Goal: Task Accomplishment & Management: Manage account settings

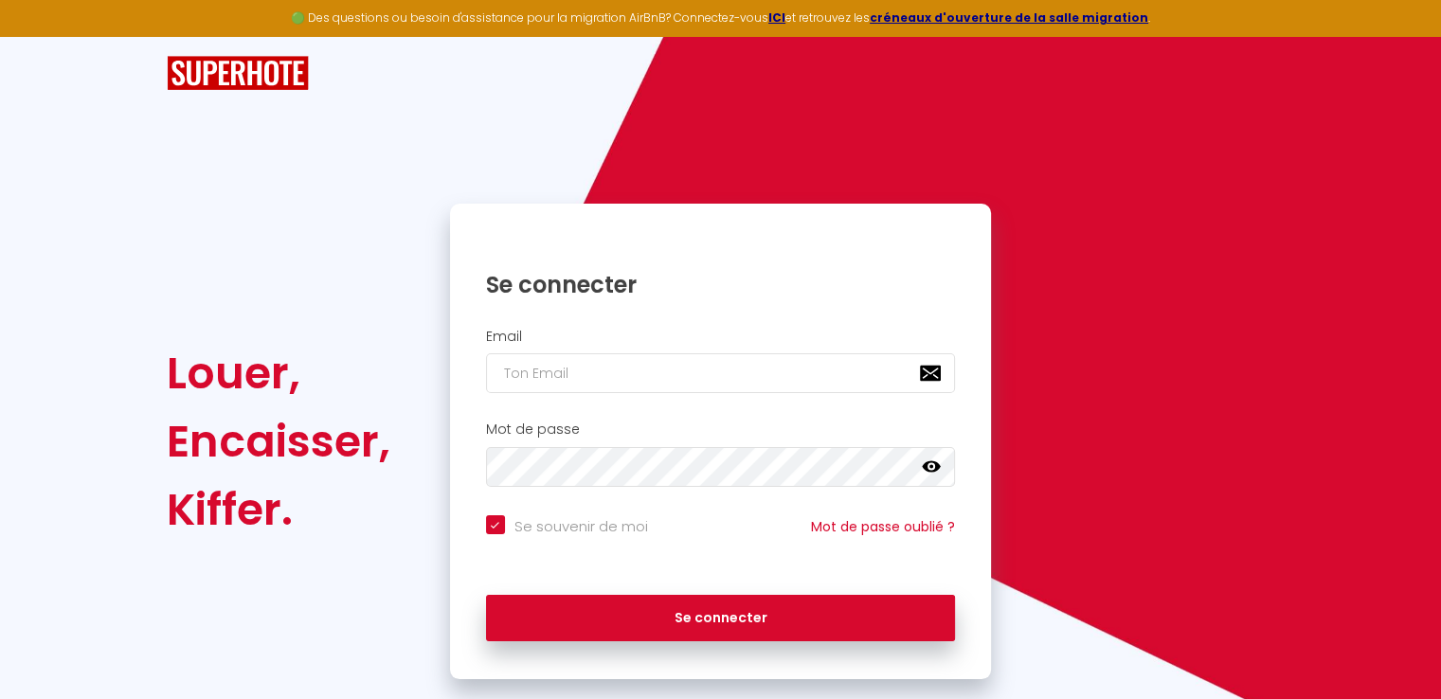
click at [547, 352] on div "Email" at bounding box center [720, 361] width 517 height 65
click at [562, 367] on input "email" at bounding box center [721, 373] width 470 height 40
click at [515, 375] on input "email" at bounding box center [721, 373] width 470 height 40
type input "h"
checkbox input "true"
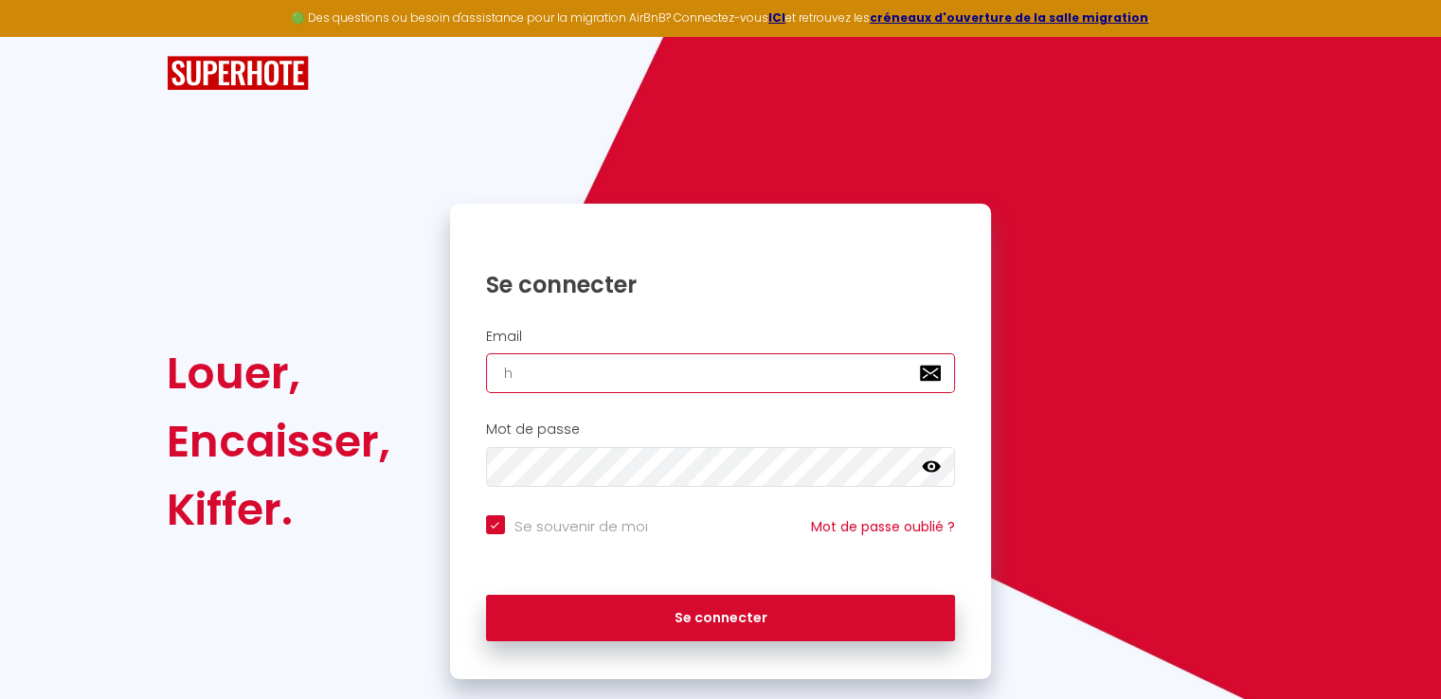
type input "h."
checkbox input "true"
type input "h.b"
checkbox input "true"
type input "[DOMAIN_NAME]"
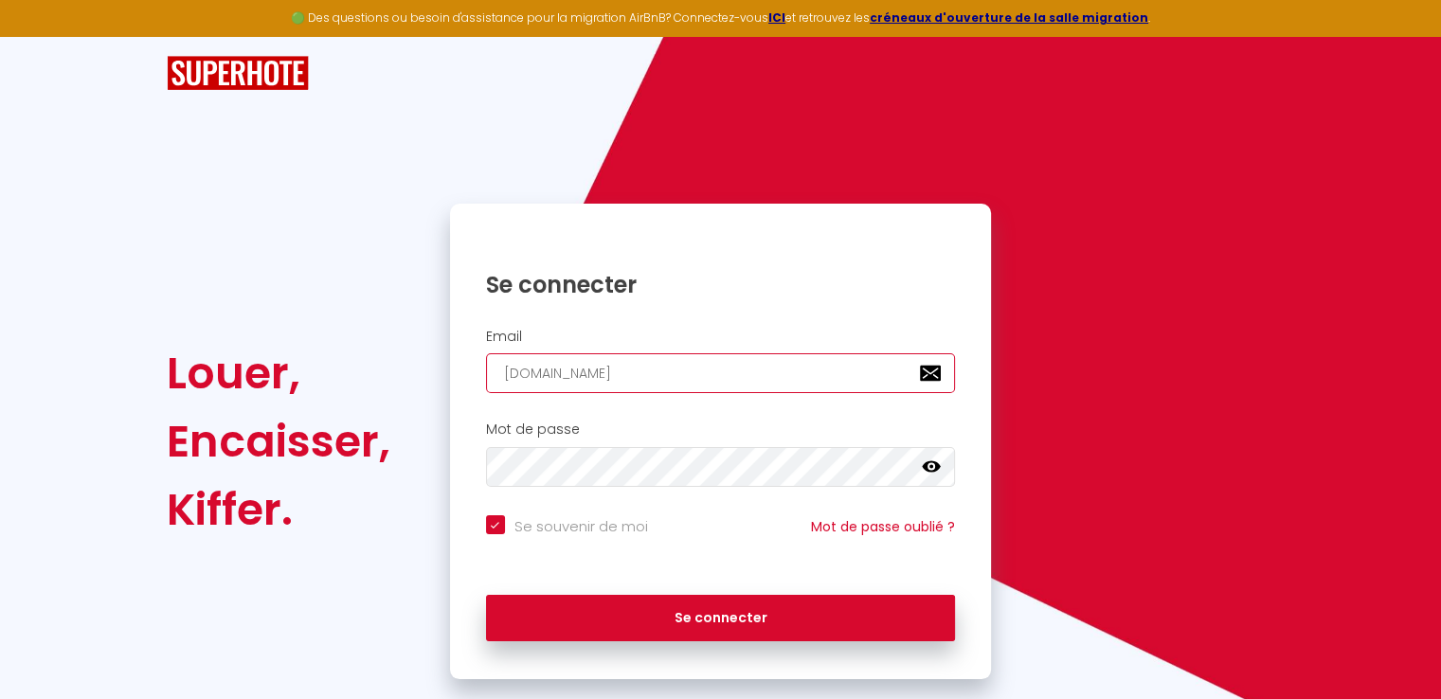
checkbox input "true"
type input "[PERSON_NAME]"
checkbox input "true"
type input "[DOMAIN_NAME]"
checkbox input "true"
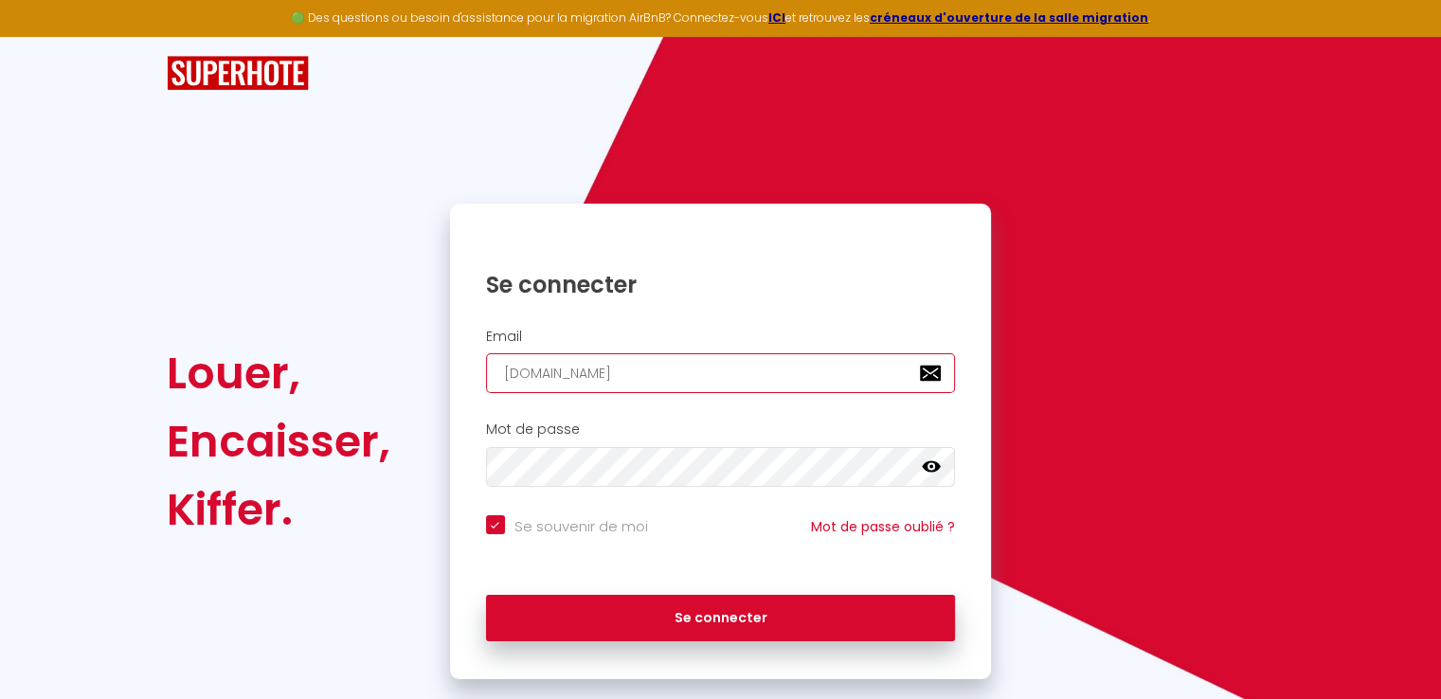
type input "[PERSON_NAME]"
checkbox input "true"
type input "[PERSON_NAME]"
checkbox input "true"
type input "h.beyss"
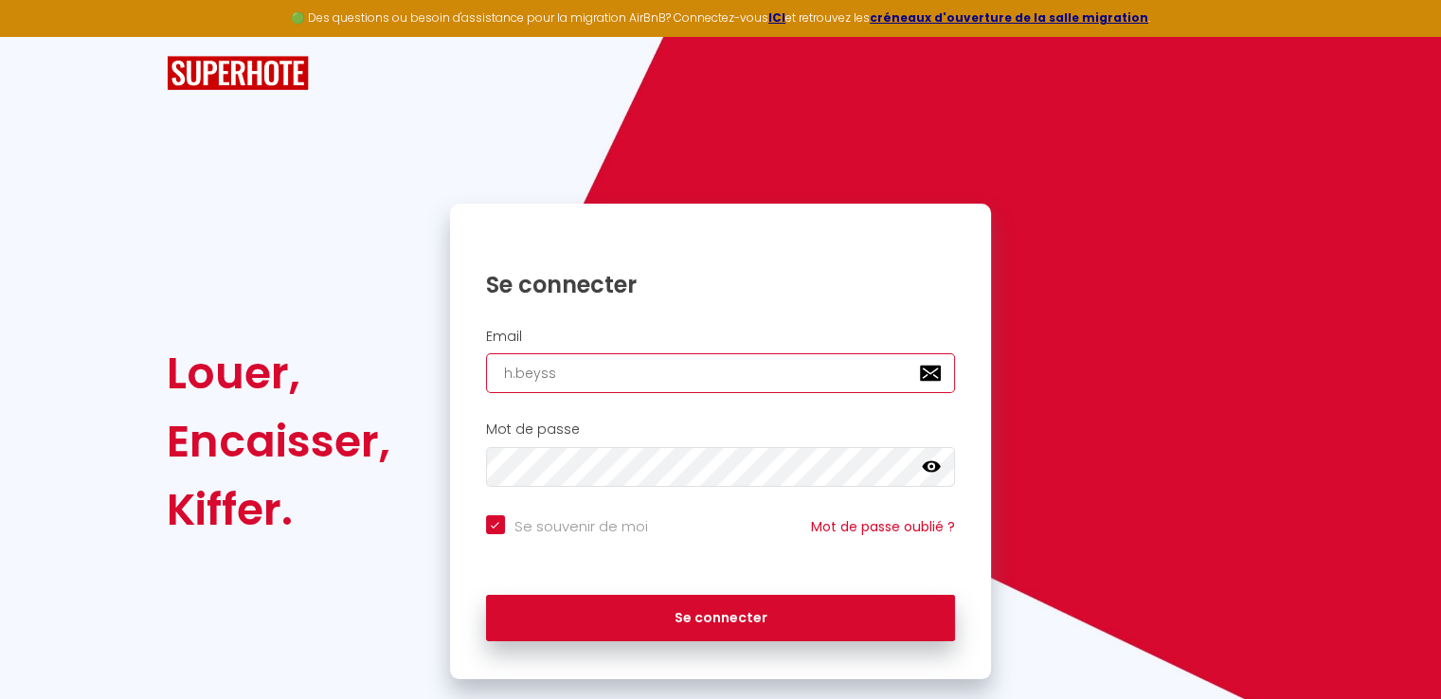
checkbox input "true"
type input "h.beyssa"
checkbox input "true"
type input "h.beyssac"
checkbox input "true"
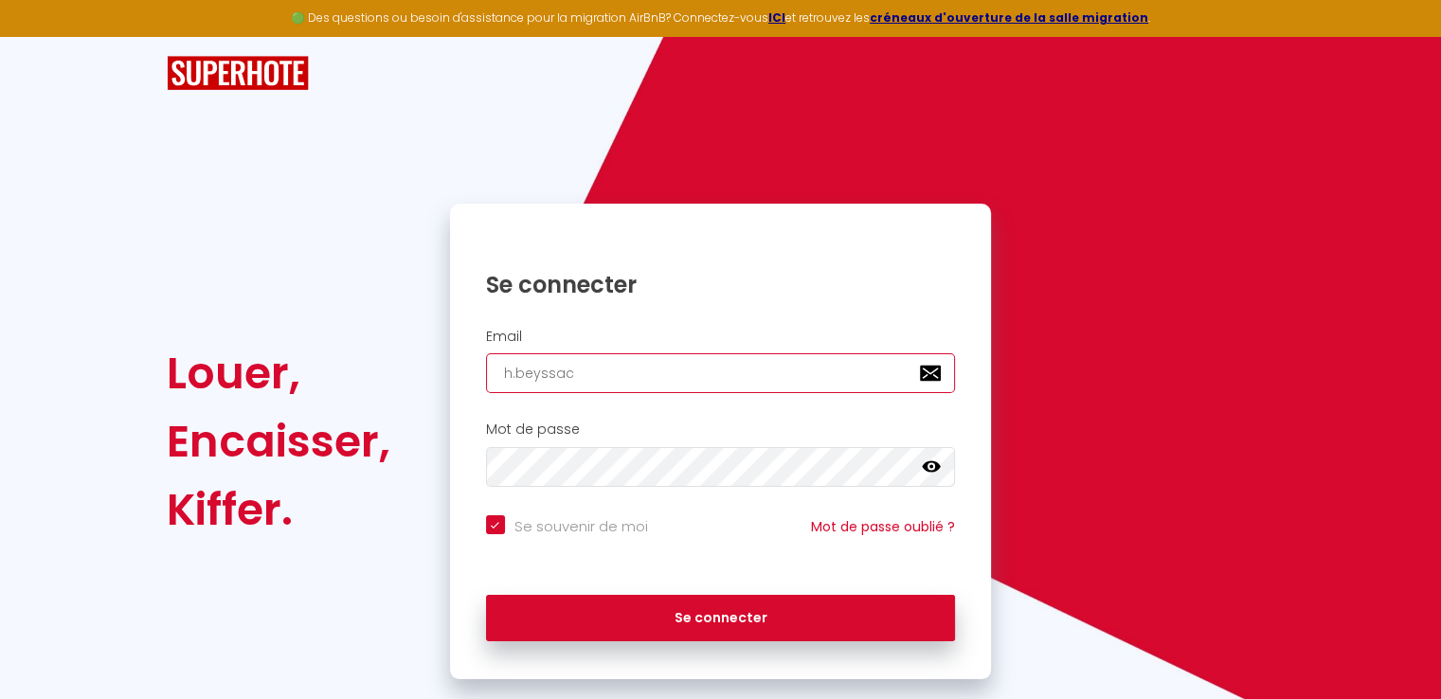
type input "h.beyssac-"
checkbox input "true"
type input "h.beyssac-p"
checkbox input "true"
type input "h.beyssac-po"
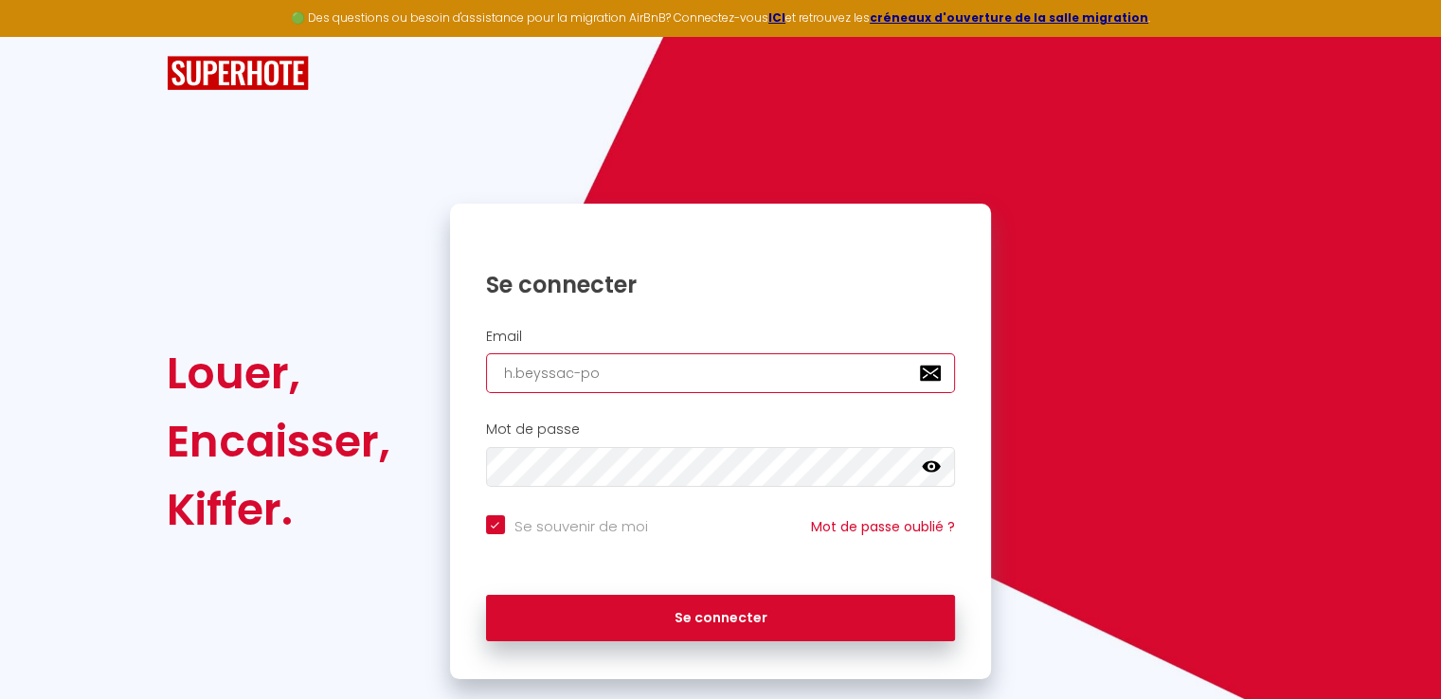
checkbox input "true"
type input "[PERSON_NAME]"
checkbox input "true"
type input "h.beyssac-poul"
checkbox input "true"
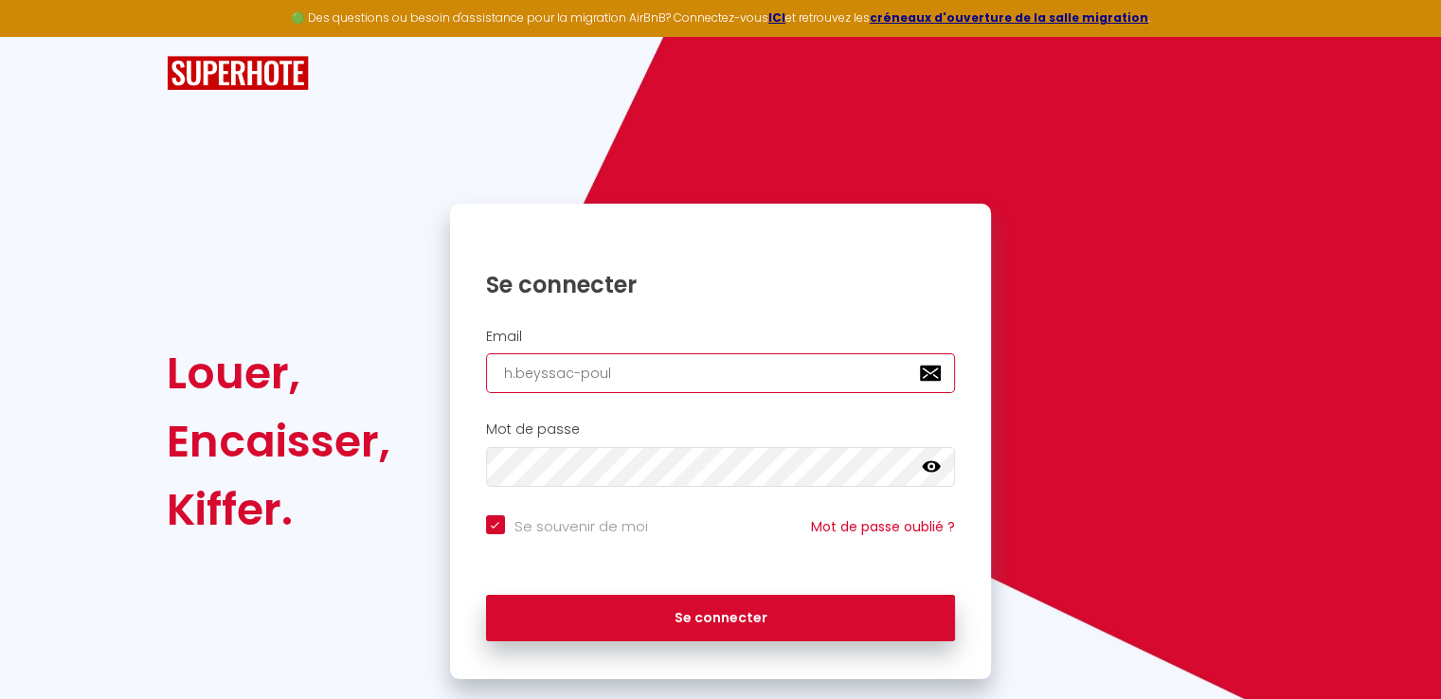
type input "[PERSON_NAME]"
checkbox input "true"
type input "[PERSON_NAME]"
checkbox input "true"
type input "[PERSON_NAME]@"
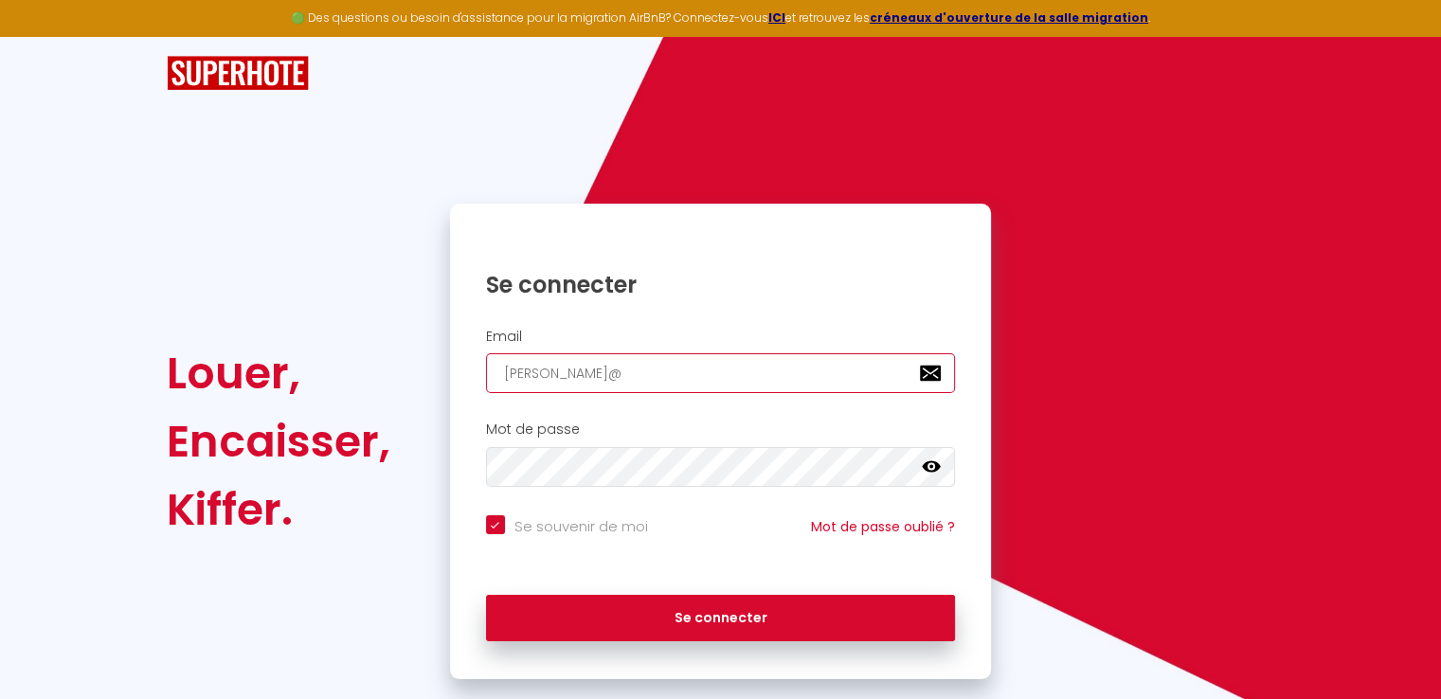
checkbox input "true"
type input "[PERSON_NAME]@e"
checkbox input "true"
type input "[PERSON_NAME]@ep"
checkbox input "true"
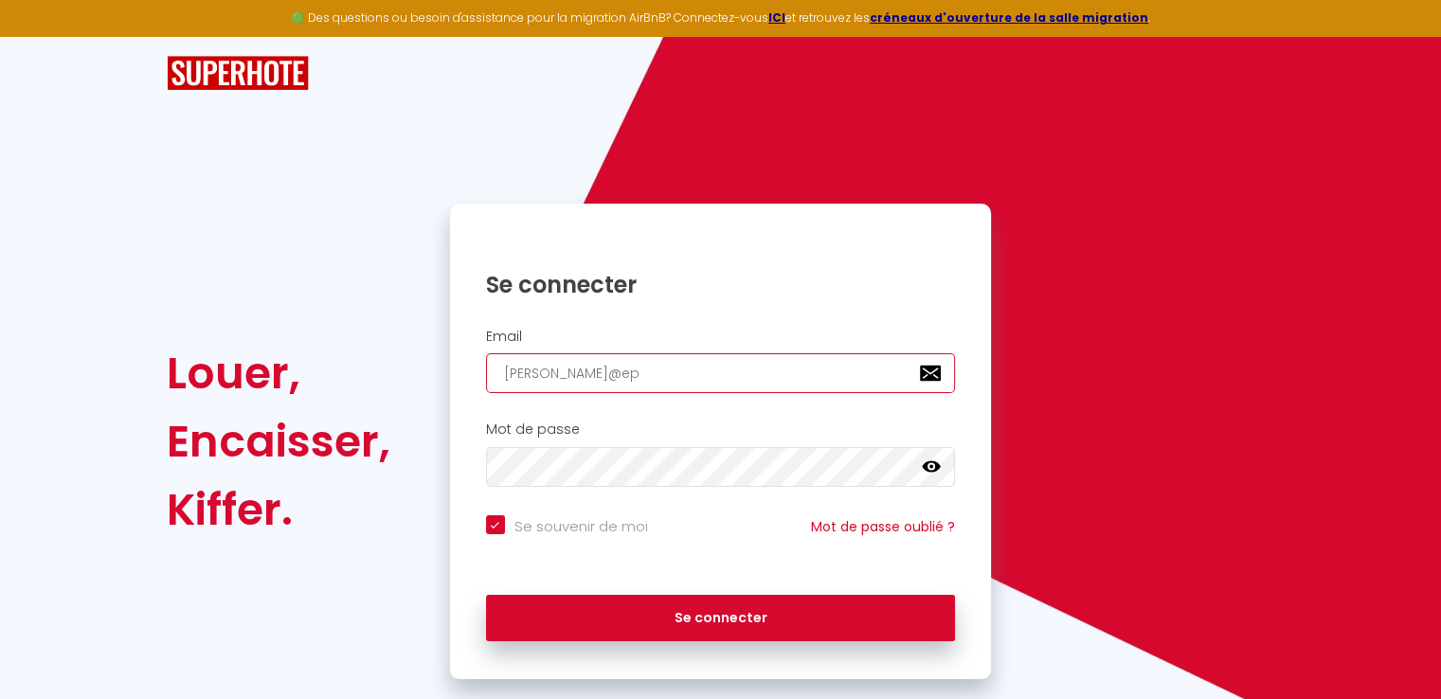
type input "[PERSON_NAME]@eps"
checkbox input "true"
type input "[PERSON_NAME]@epsi"
checkbox input "true"
type input "[PERSON_NAME]@epsil"
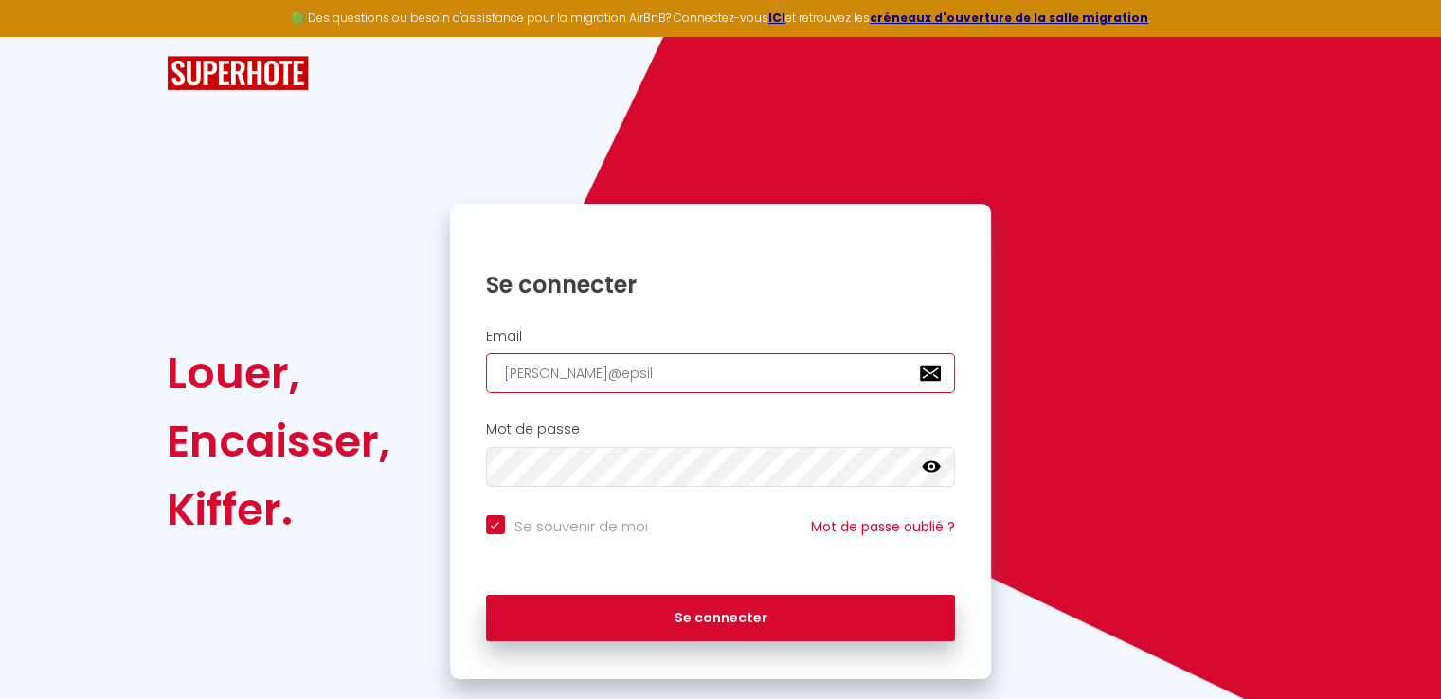
checkbox input "true"
type input "[PERSON_NAME]@epsili"
checkbox input "true"
type input "[PERSON_NAME]@epsiliu"
checkbox input "true"
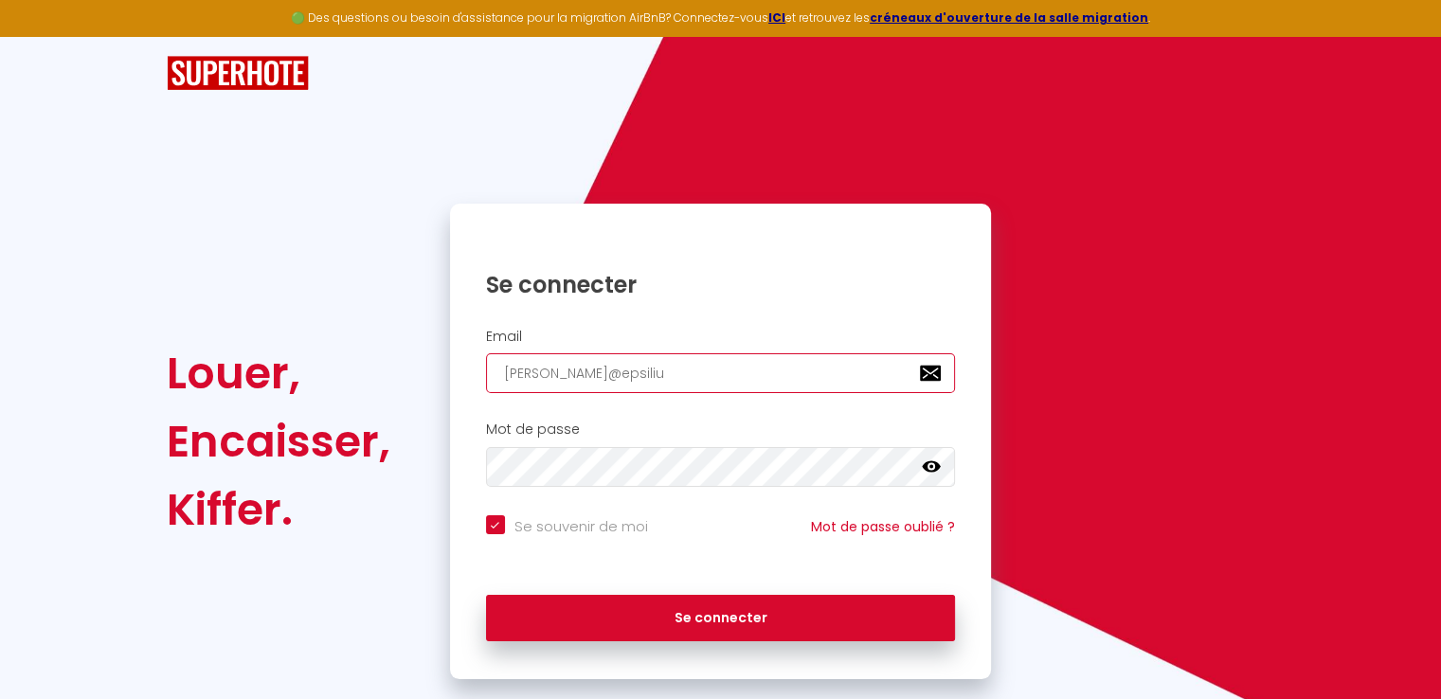
type input "[PERSON_NAME]@epsilium"
checkbox input "true"
type input "[PERSON_NAME]@epsilium."
checkbox input "true"
type input "[PERSON_NAME]@epsilium.f"
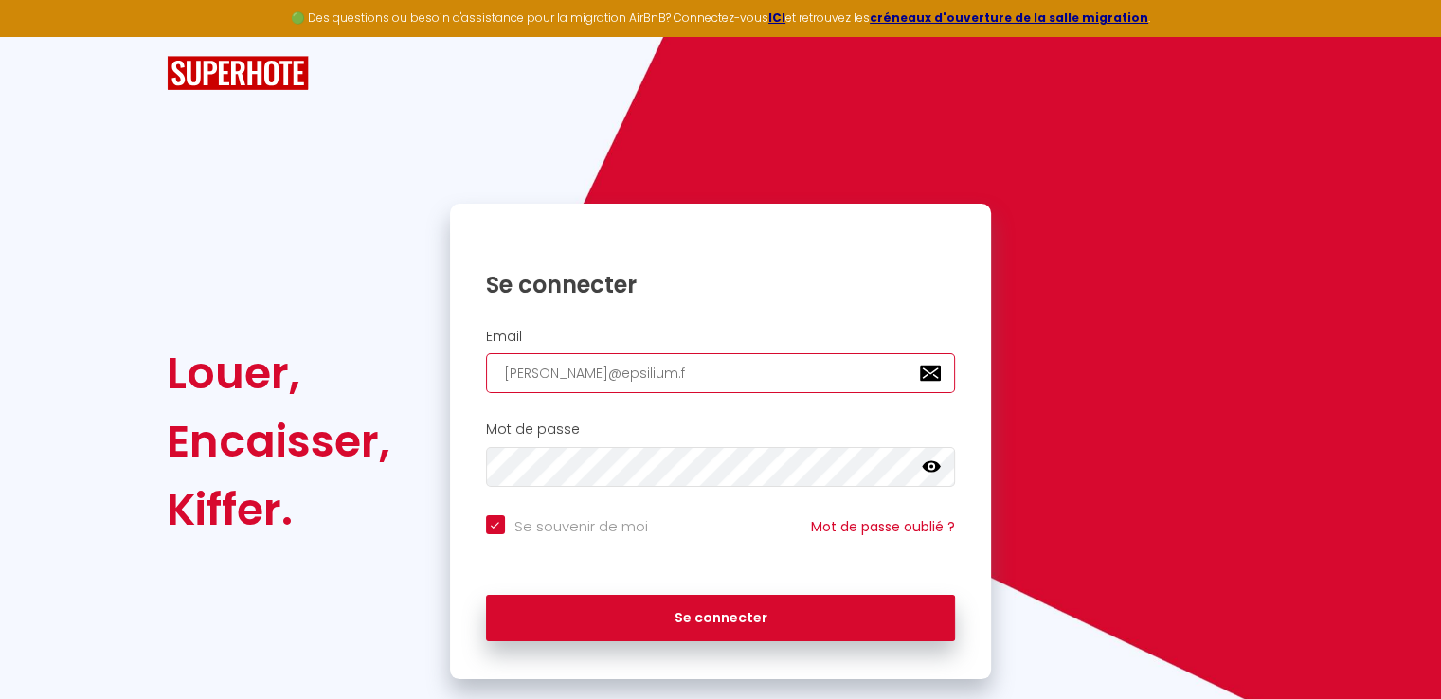
checkbox input "true"
type input "[PERSON_NAME][EMAIL_ADDRESS][DOMAIN_NAME]"
checkbox input "true"
type input "[PERSON_NAME][EMAIL_ADDRESS][DOMAIN_NAME]"
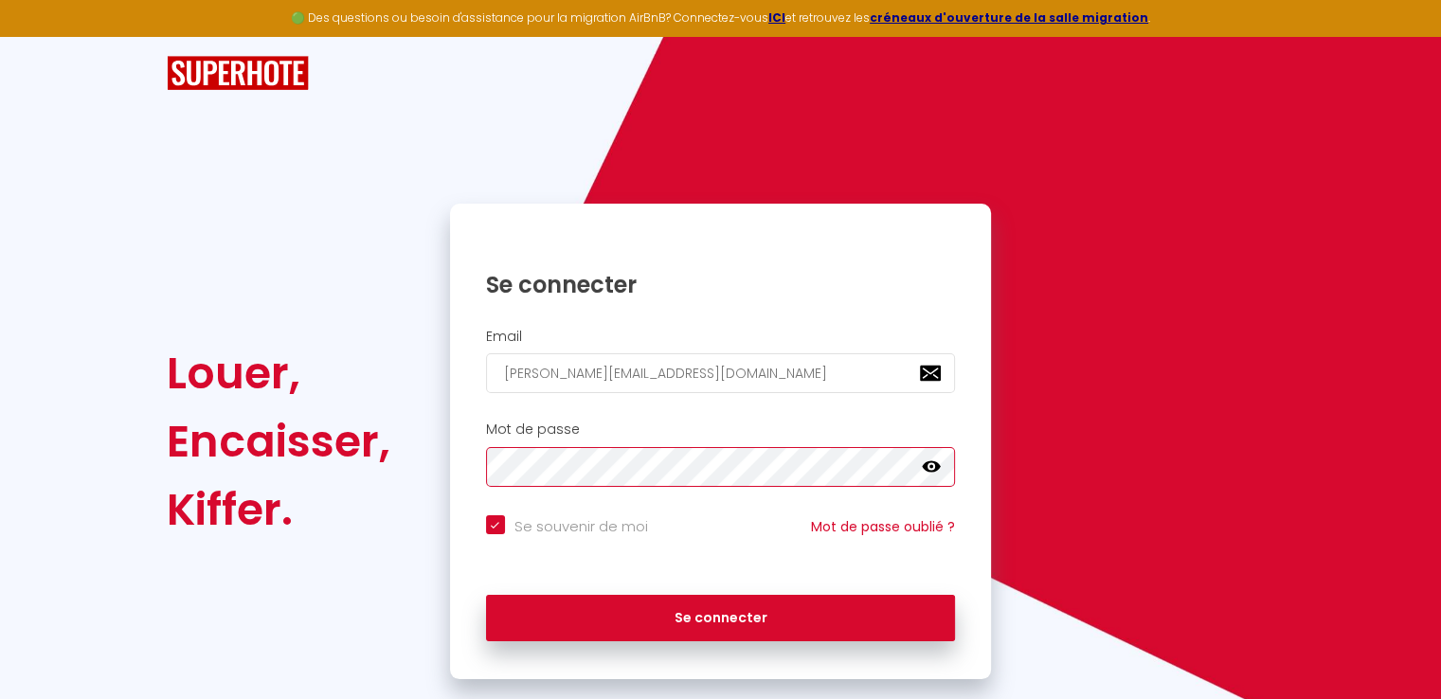
click at [486, 595] on button "Se connecter" at bounding box center [721, 618] width 470 height 47
checkbox input "true"
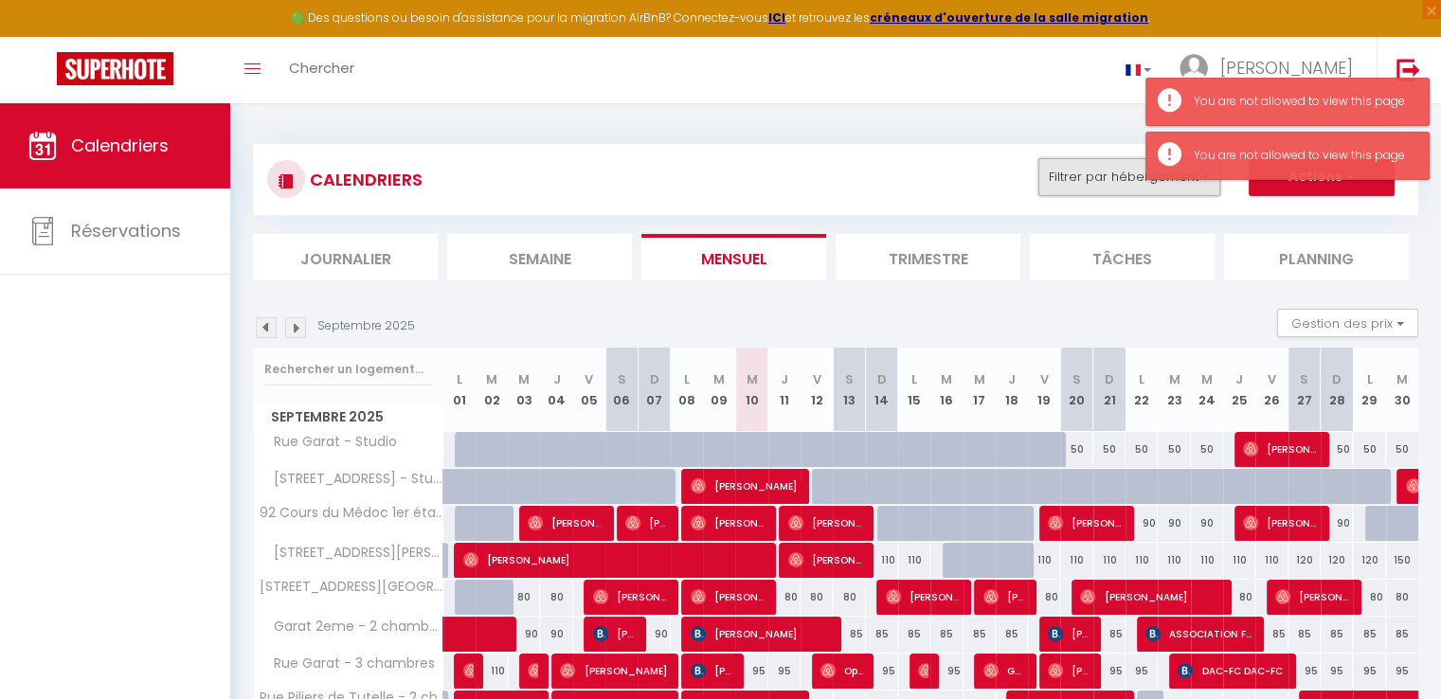
click at [1131, 187] on button "Filtrer par hébergement" at bounding box center [1129, 177] width 182 height 38
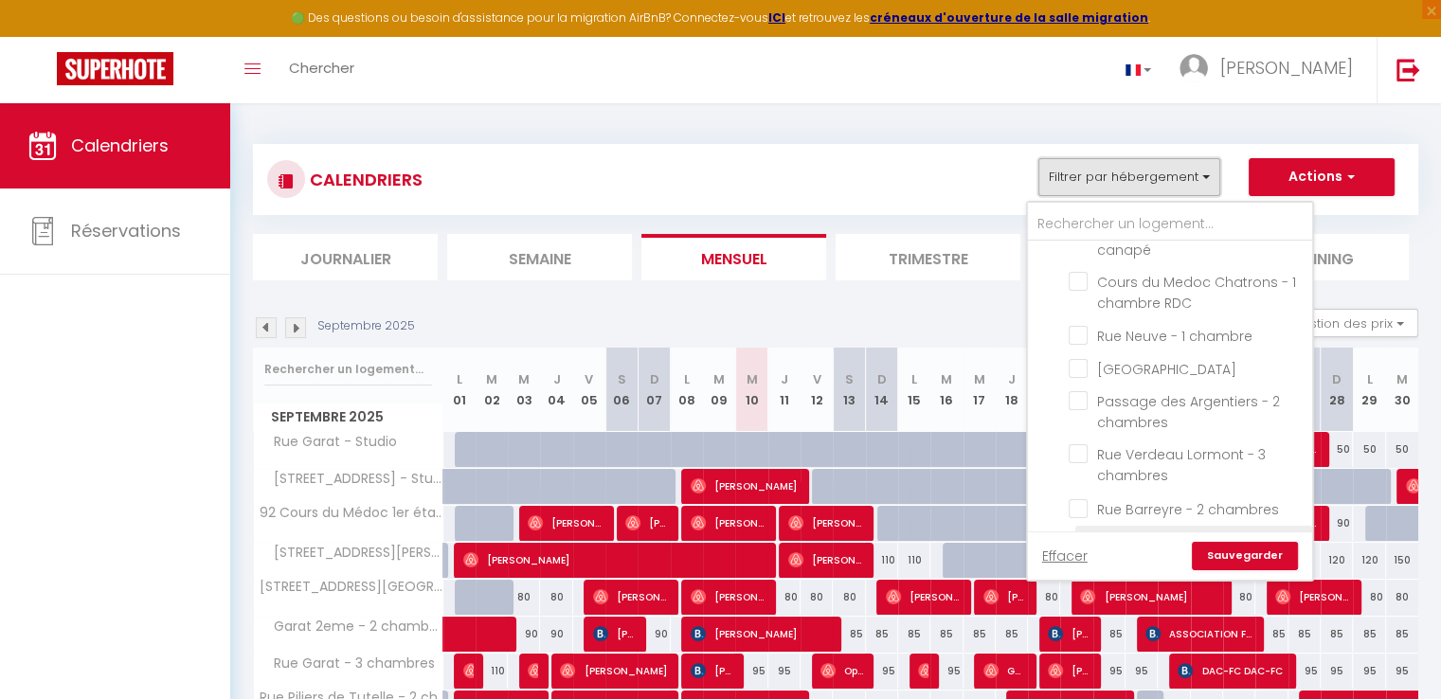
scroll to position [830, 0]
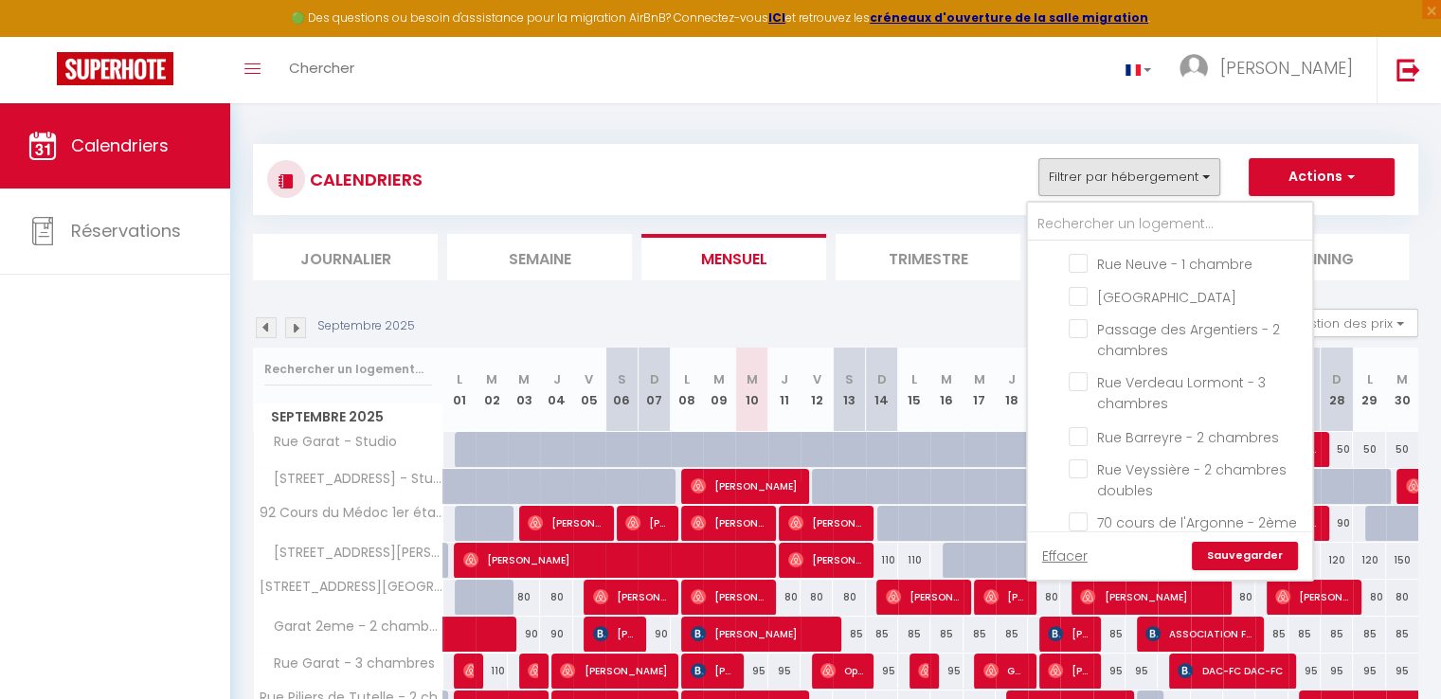
click at [866, 190] on div "CALENDRIERS Filtrer par hébergement [GEOGRAPHIC_DATA] - Studio [GEOGRAPHIC_DATA…" at bounding box center [835, 179] width 1137 height 43
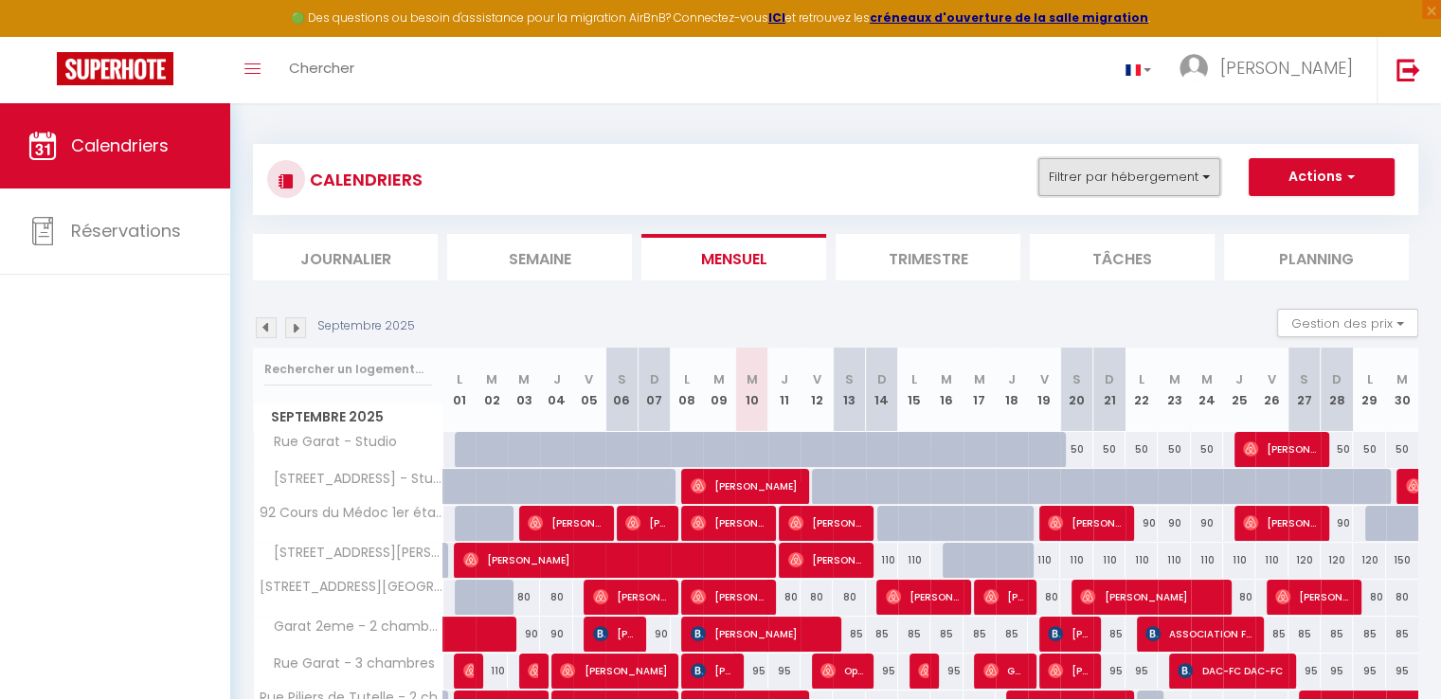
click at [1118, 179] on button "Filtrer par hébergement" at bounding box center [1129, 177] width 182 height 38
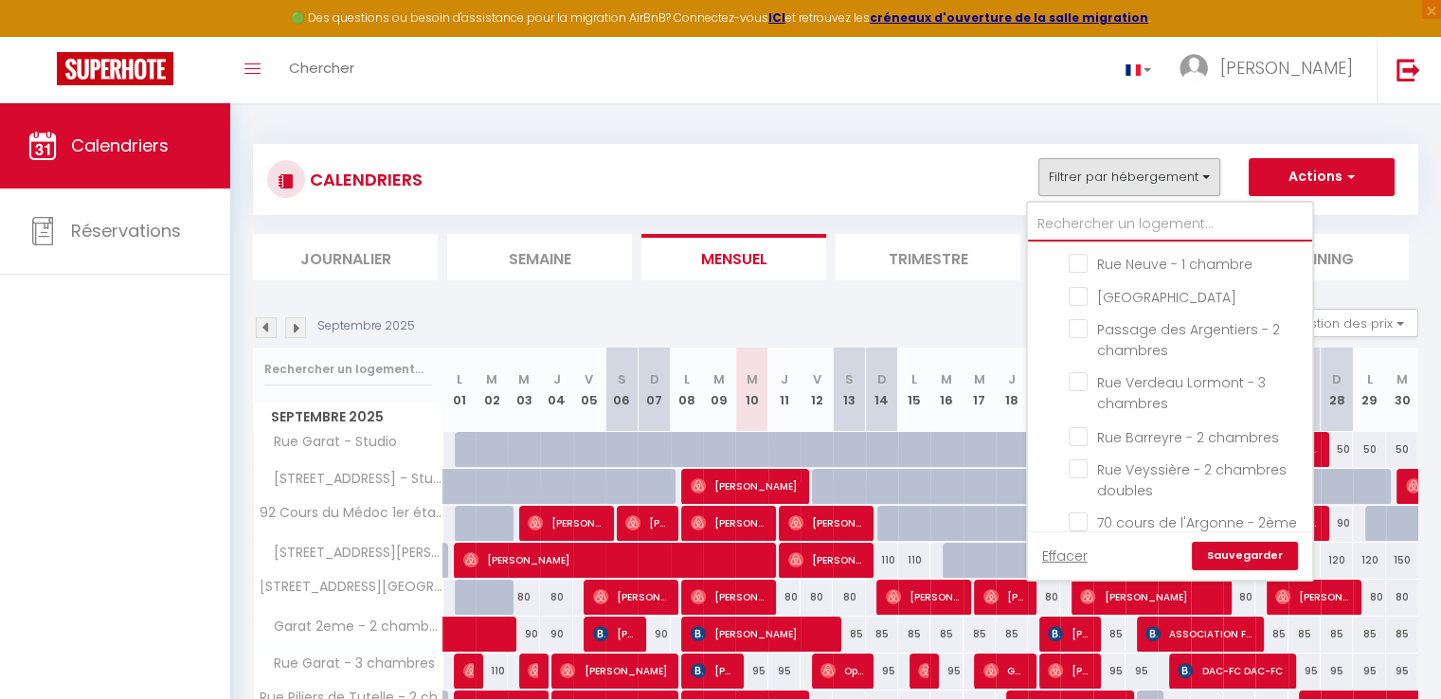
click at [1136, 217] on input "text" at bounding box center [1170, 224] width 284 height 34
type input "p"
checkbox input "false"
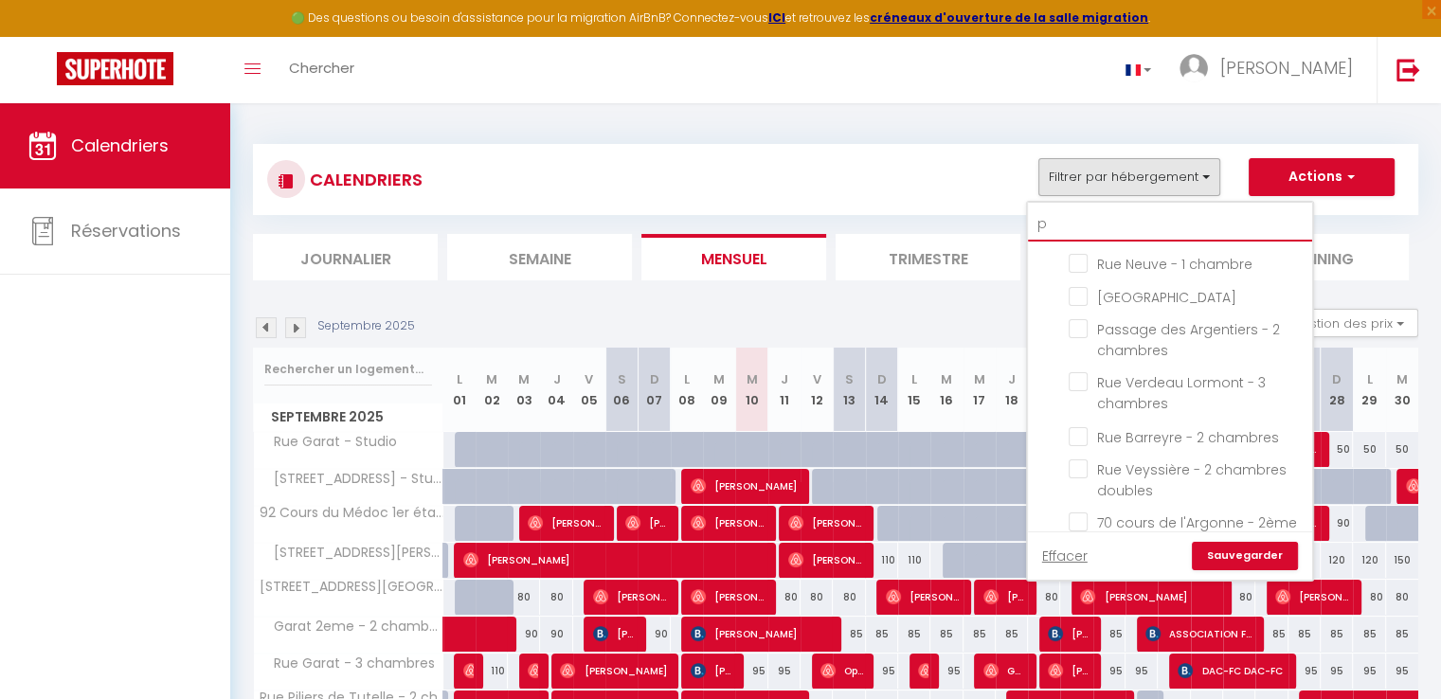
checkbox input "false"
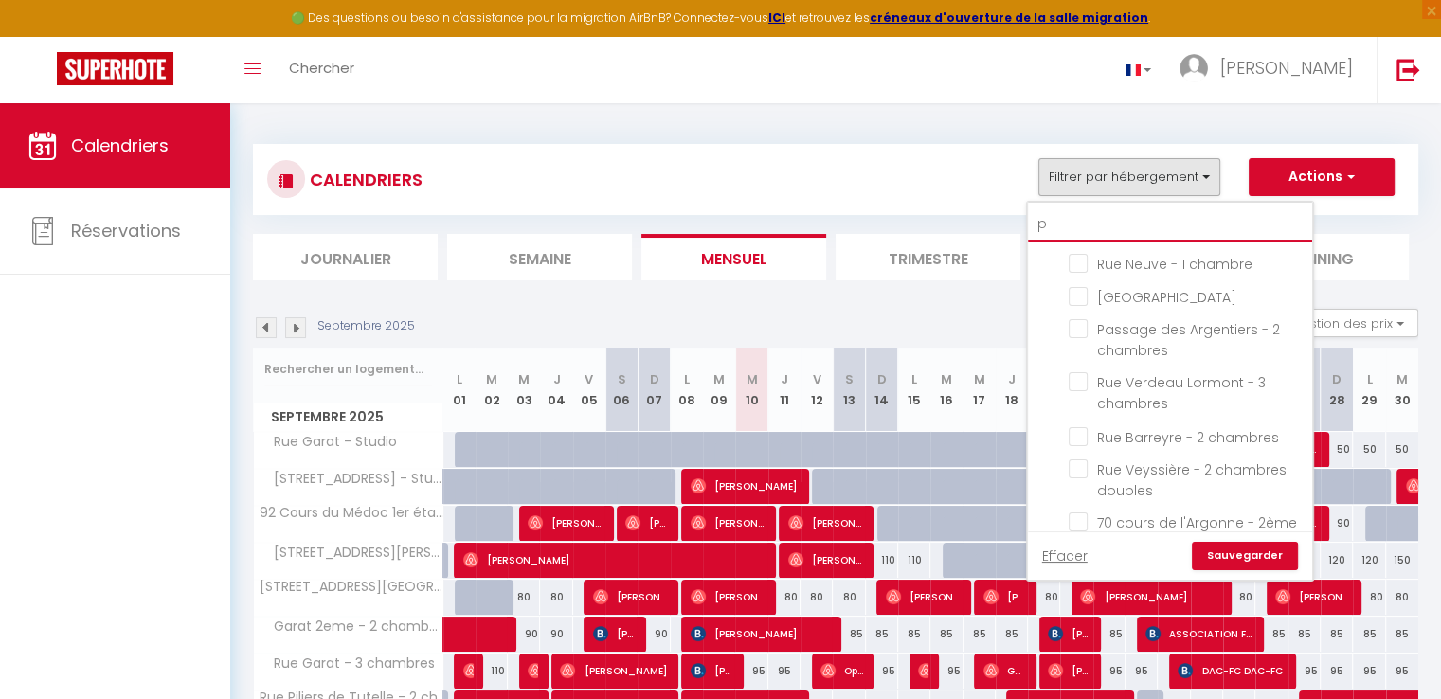
checkbox input "false"
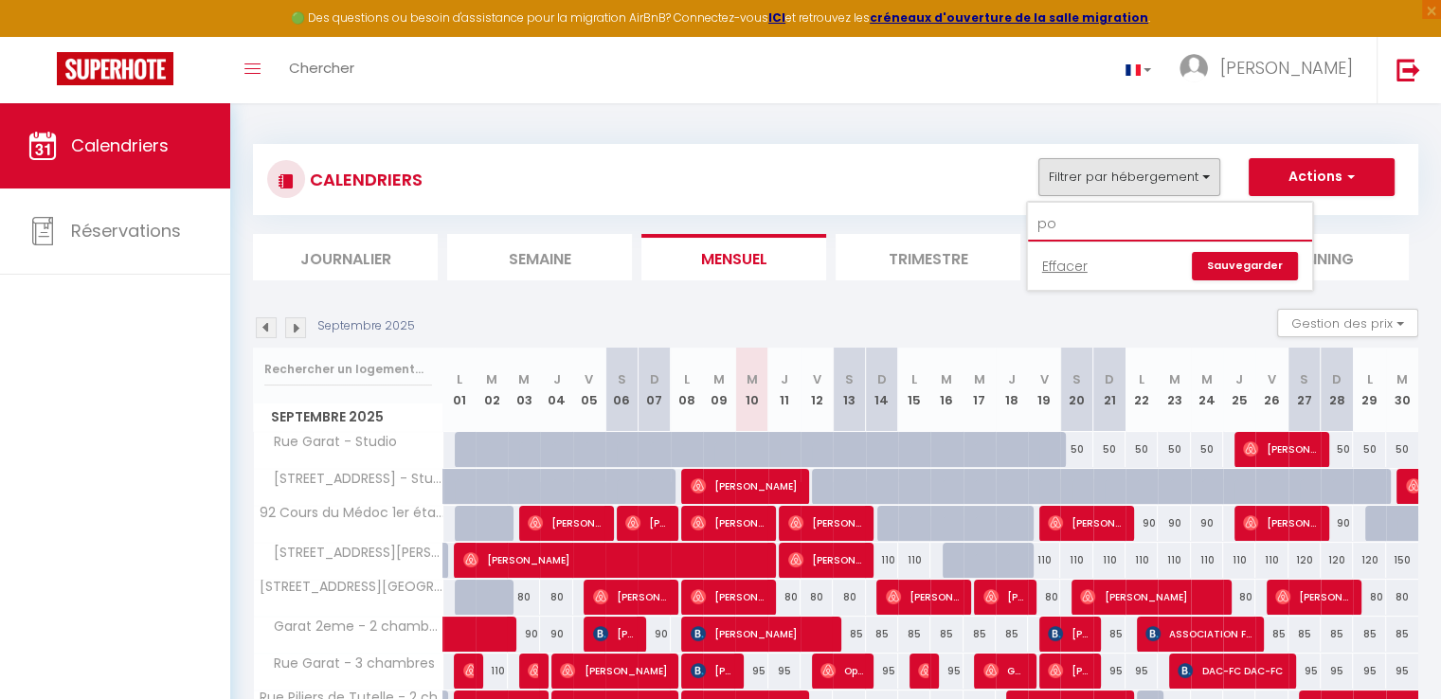
scroll to position [0, 0]
type input "porte dijeaux"
click at [1254, 262] on link "Sauvegarder" at bounding box center [1245, 266] width 106 height 28
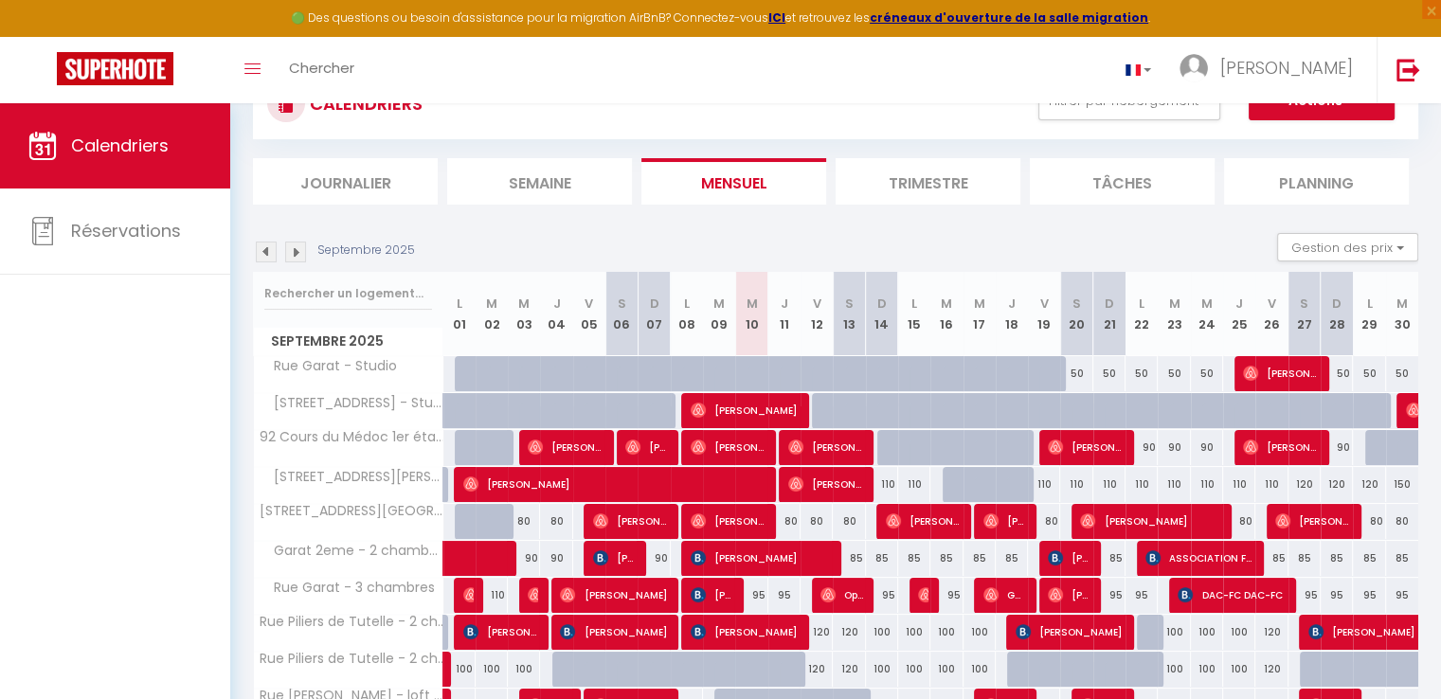
scroll to position [23, 0]
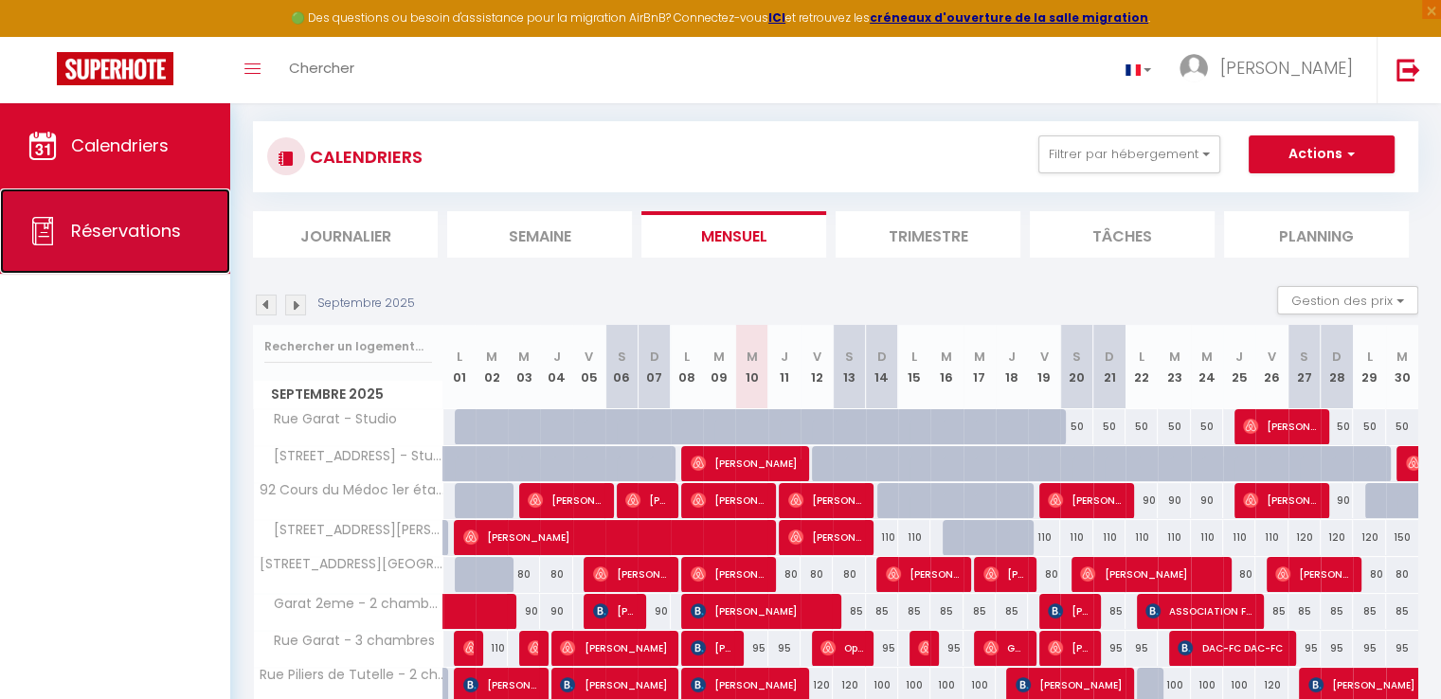
click at [142, 223] on span "Réservations" at bounding box center [126, 231] width 110 height 24
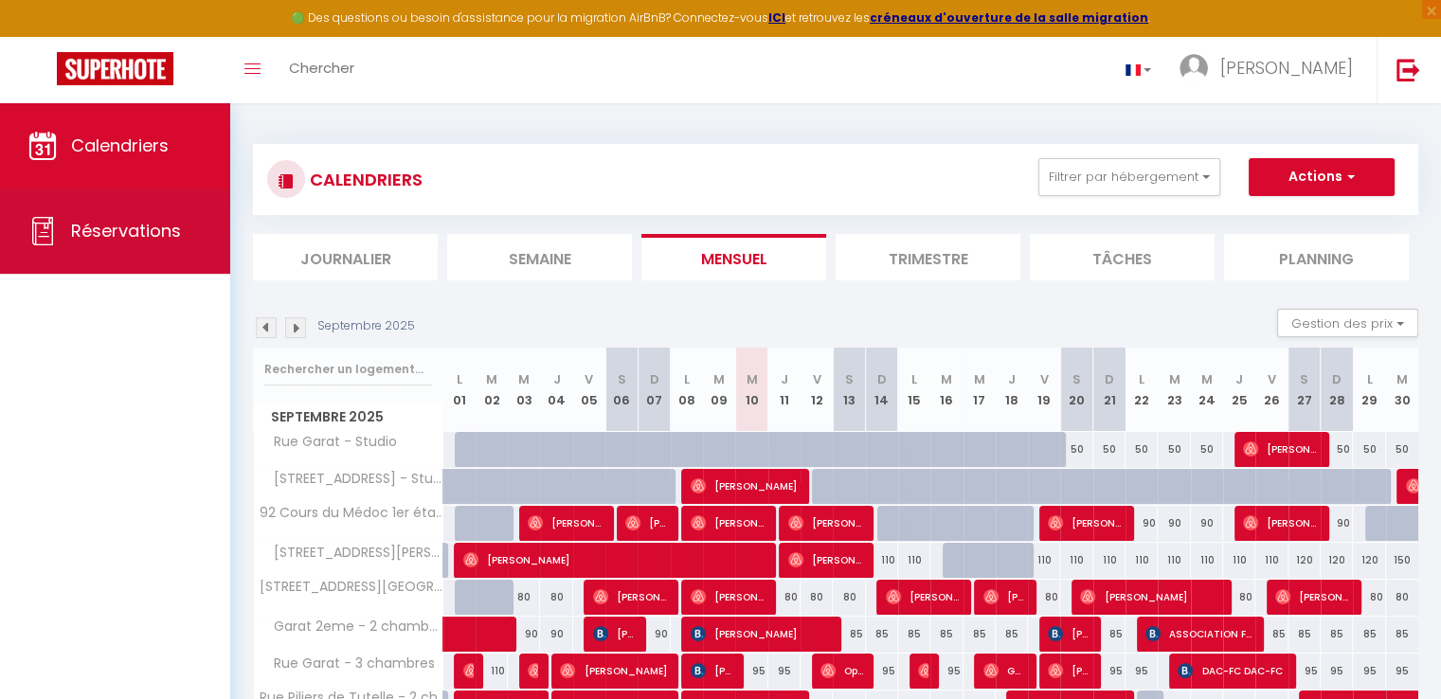
select select "not_cancelled"
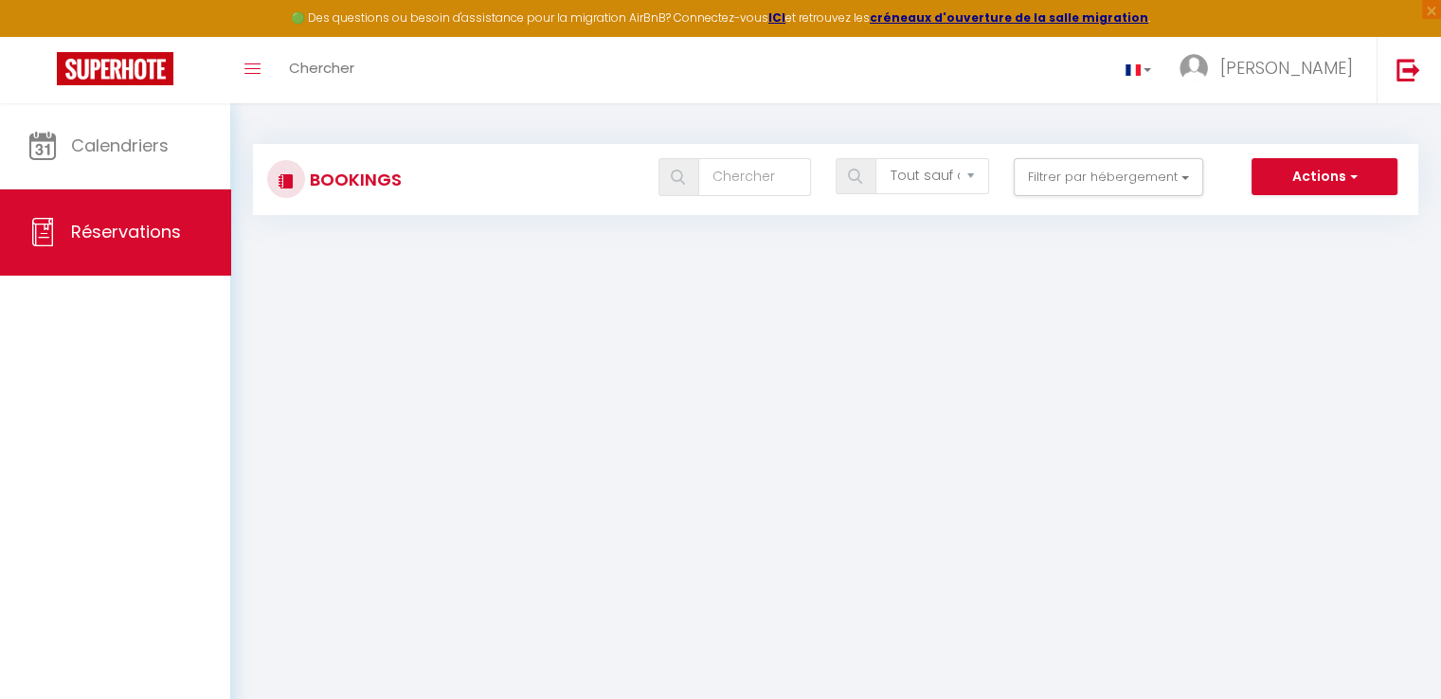
click at [1119, 156] on div "Bookings Tous les statuts Annulé Confirmé Non Confirmé Tout sauf annulé No Show…" at bounding box center [835, 179] width 1165 height 71
click at [1133, 179] on button "Filtrer par hébergement" at bounding box center [1108, 177] width 189 height 38
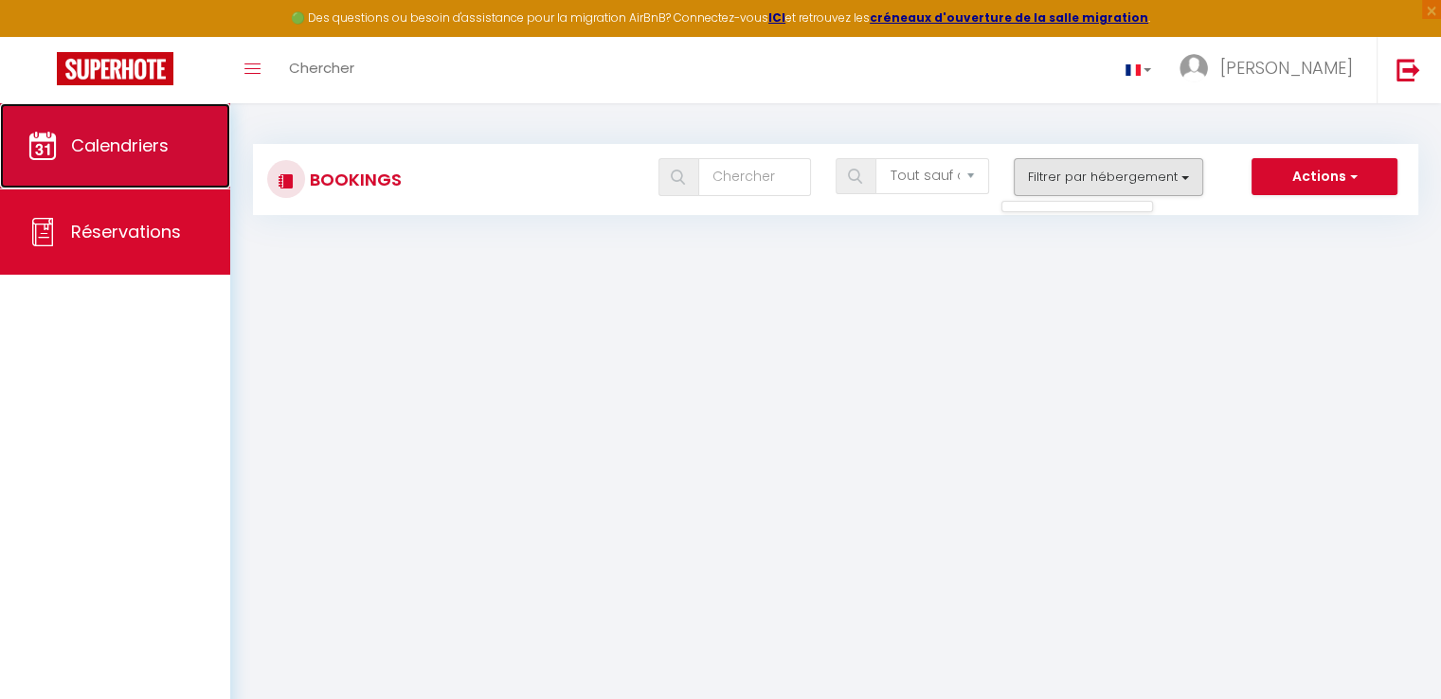
click at [37, 149] on icon at bounding box center [42, 146] width 28 height 28
